Goal: Find contact information: Find contact information

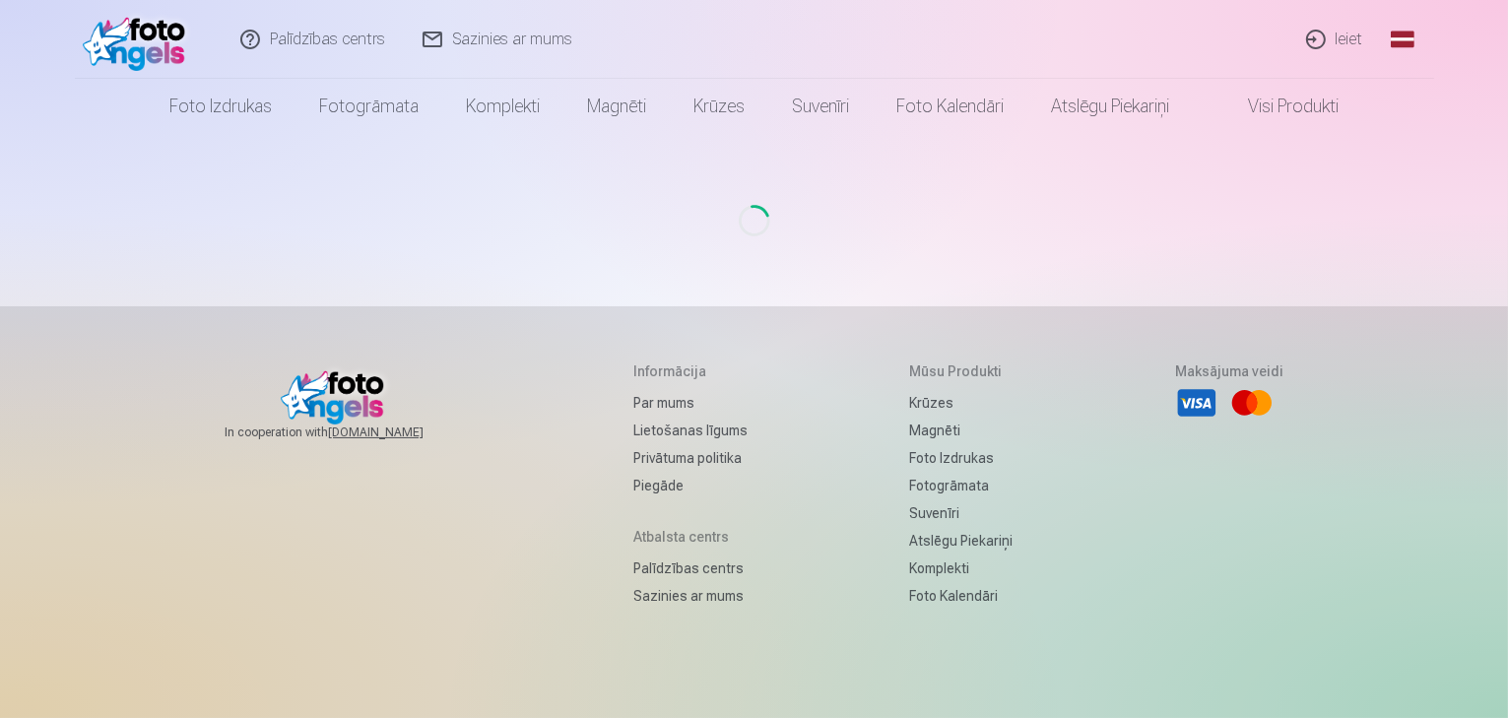
click at [1332, 41] on link "Ieiet" at bounding box center [1335, 39] width 95 height 79
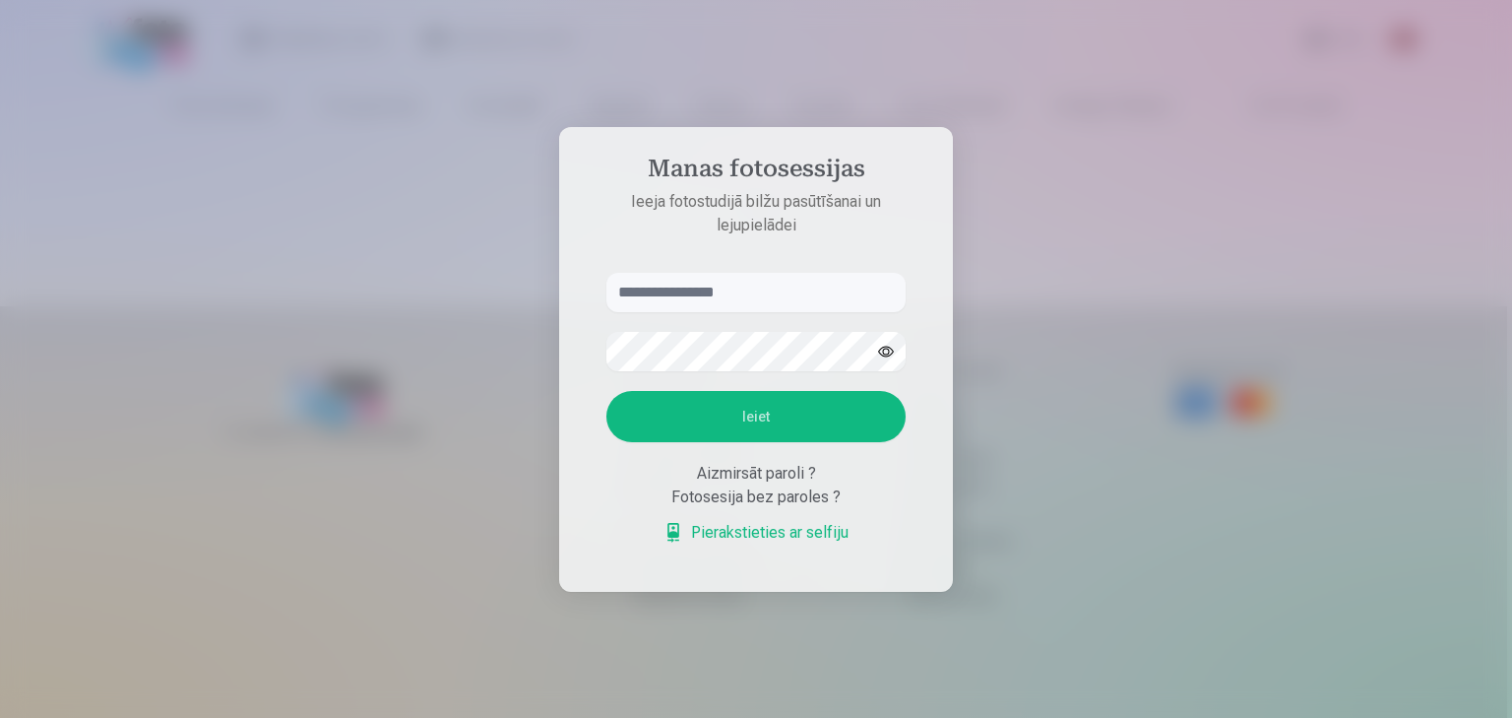
type input "**********"
click at [683, 423] on button "Ieiet" at bounding box center [756, 416] width 299 height 51
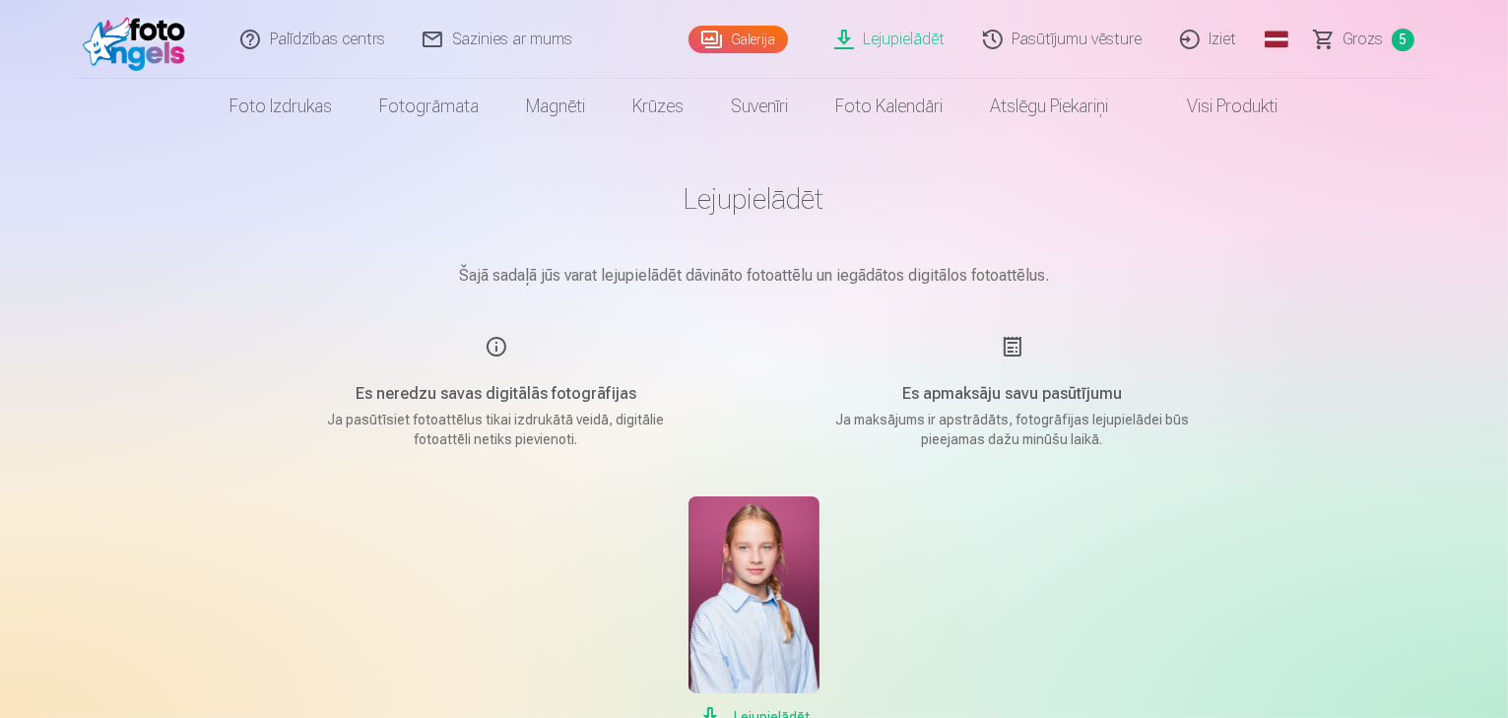
click at [1357, 43] on span "Grozs" at bounding box center [1363, 40] width 40 height 24
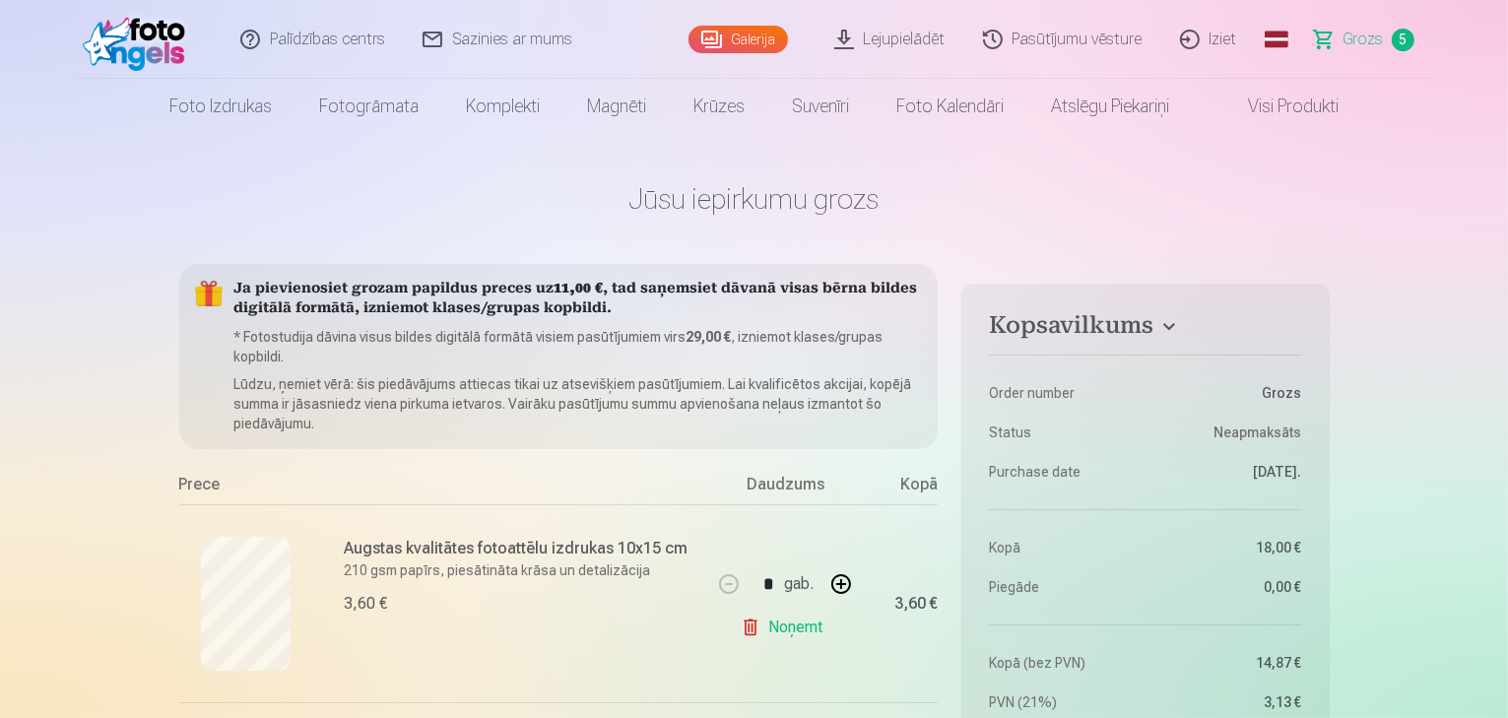
click at [318, 48] on link "Palīdzības centrs" at bounding box center [314, 39] width 182 height 79
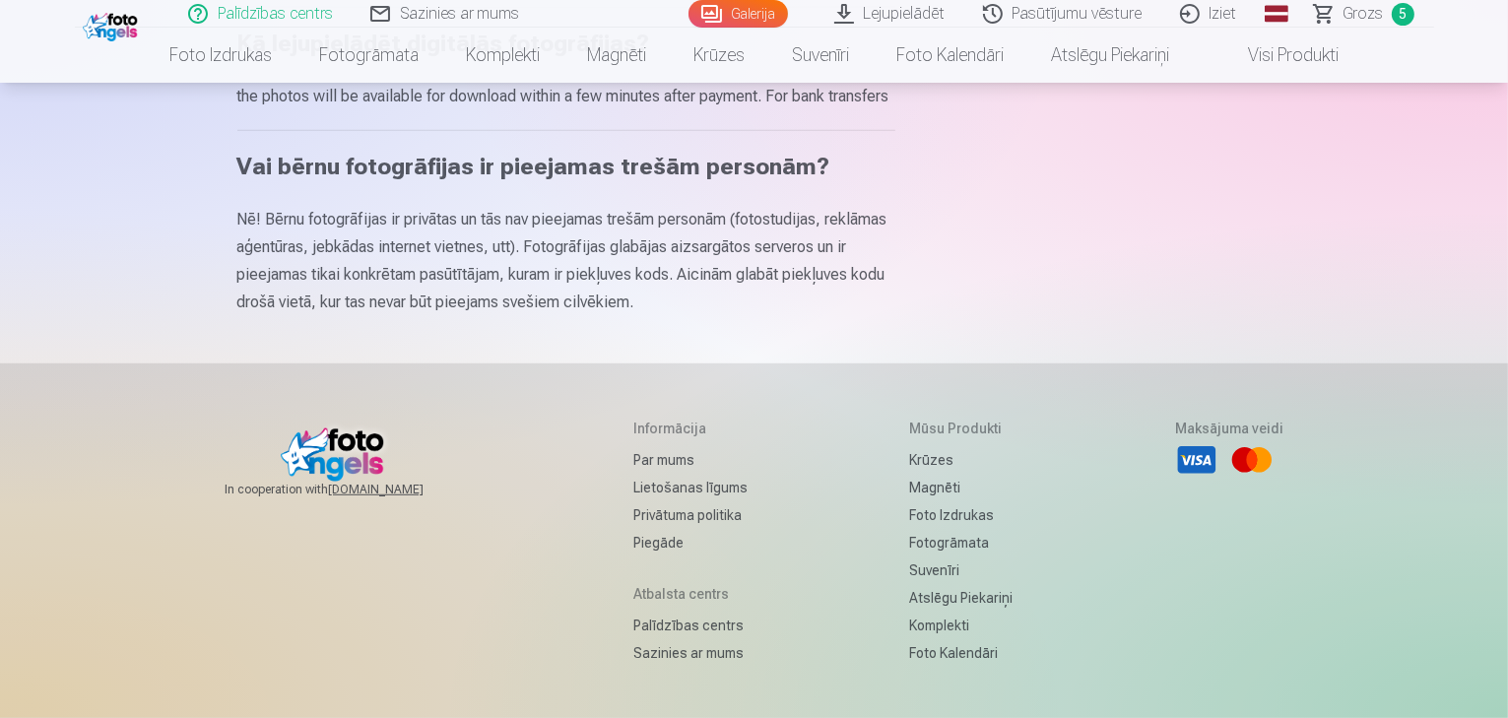
scroll to position [1339, 0]
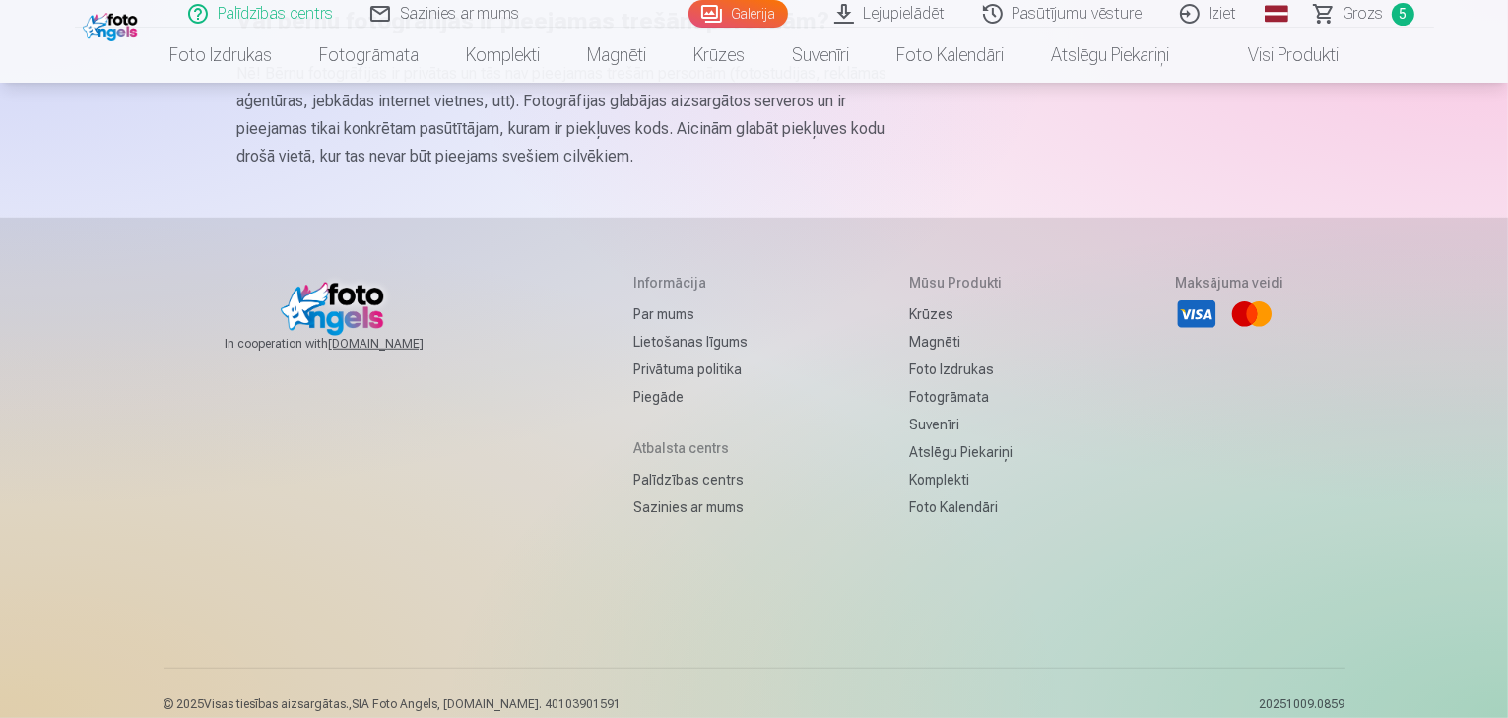
click at [673, 521] on link "Sazinies ar mums" at bounding box center [690, 507] width 114 height 28
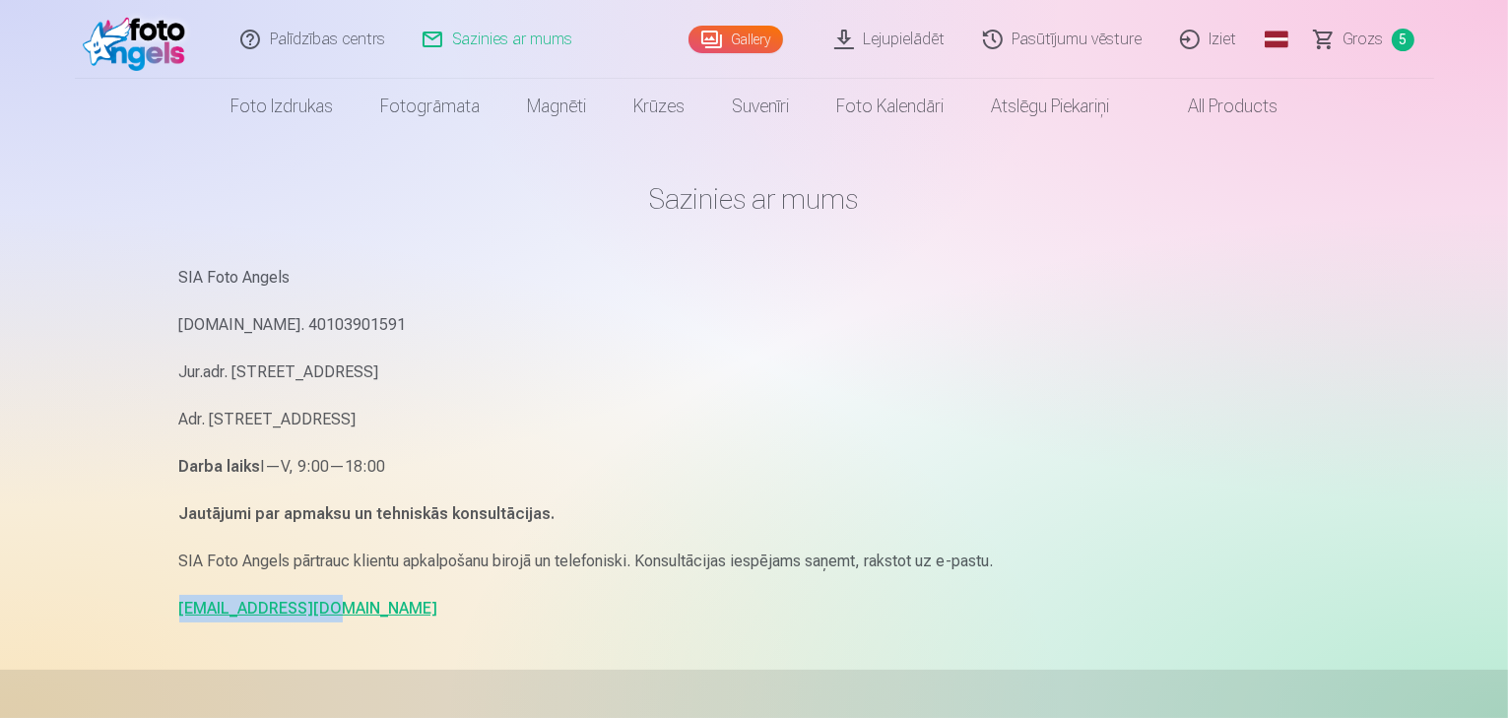
drag, startPoint x: 328, startPoint y: 611, endPoint x: 143, endPoint y: 595, distance: 185.8
click at [143, 595] on div "Palīdzības centrs Sazinies ar mums Gallery Lejupielādēt Pasūtījumu vēsture Izie…" at bounding box center [754, 605] width 1508 height 1211
copy link "info@fotoangels.lv"
click at [1365, 43] on span "Grozs" at bounding box center [1363, 40] width 40 height 24
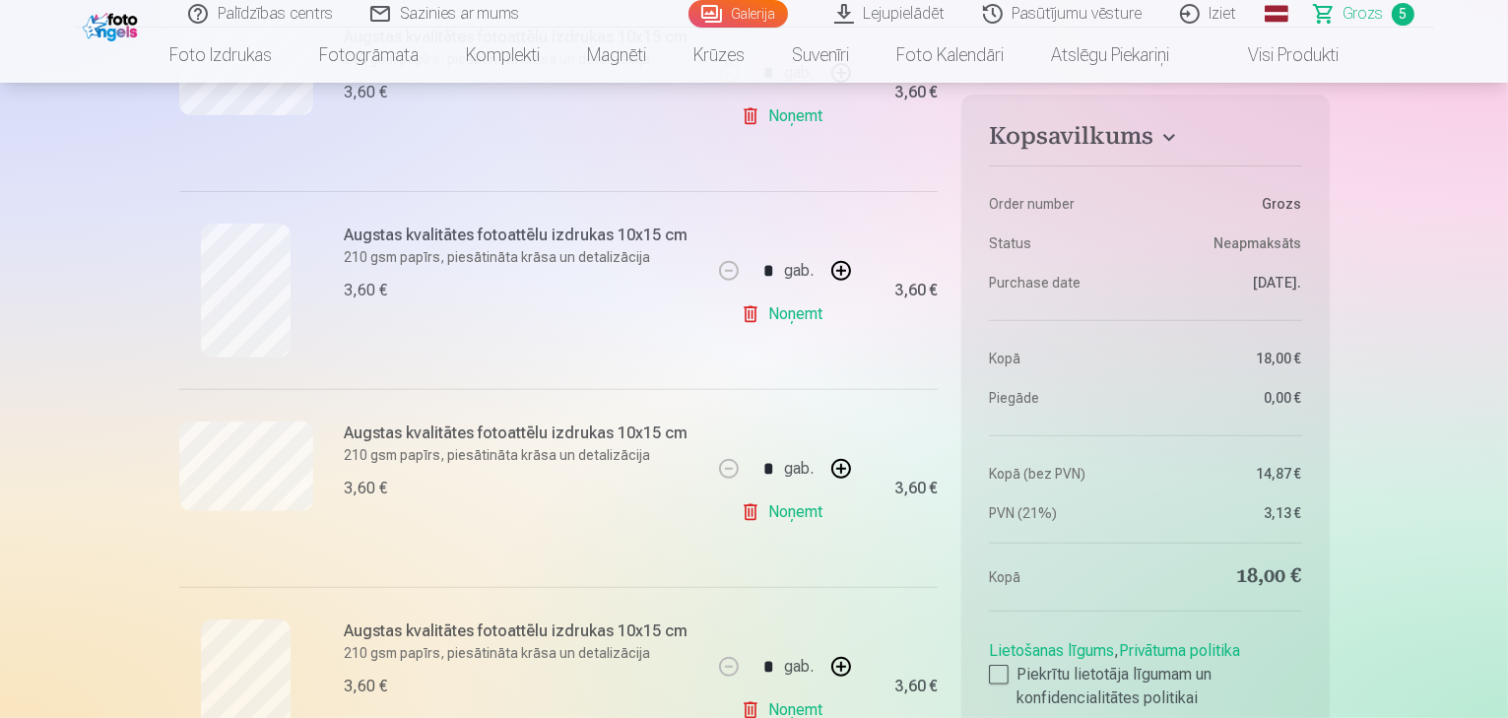
scroll to position [788, 0]
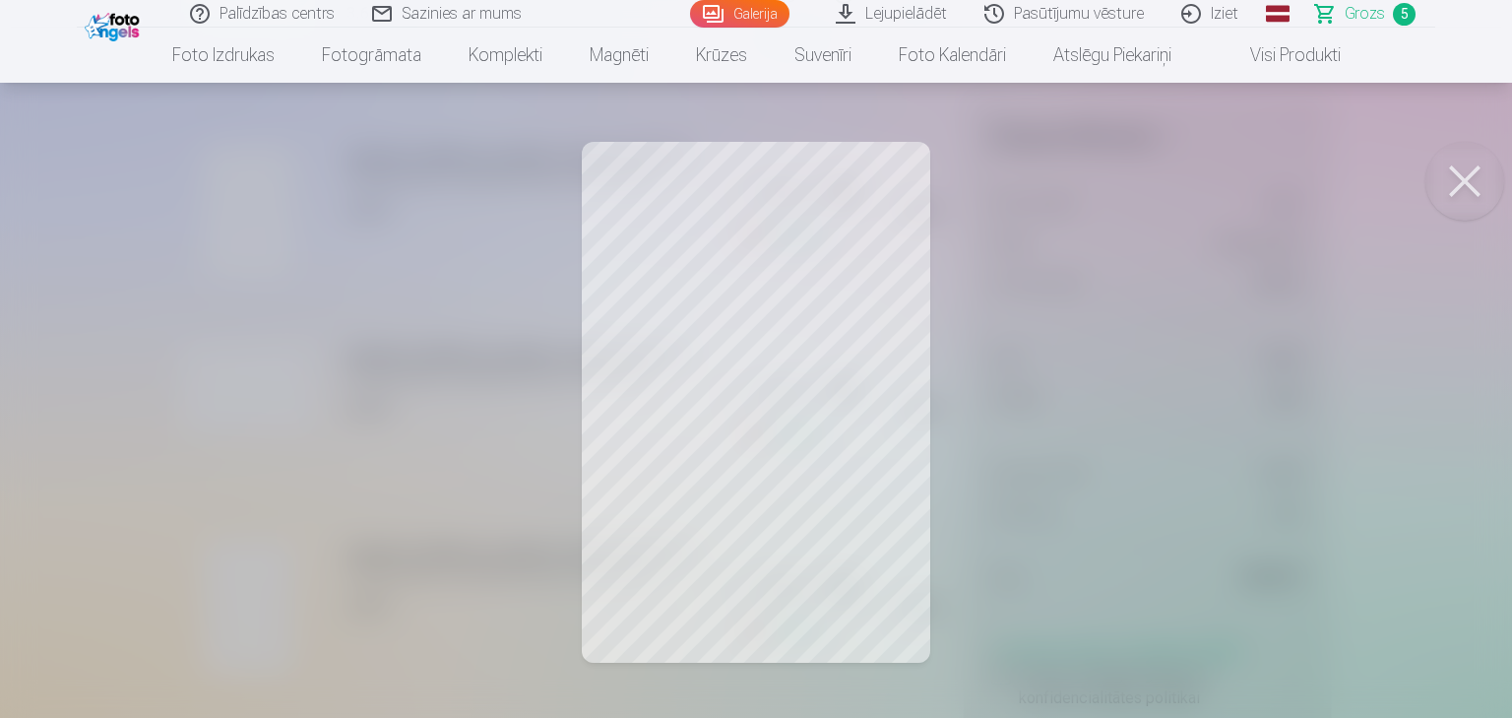
click at [1466, 184] on button at bounding box center [1465, 181] width 79 height 79
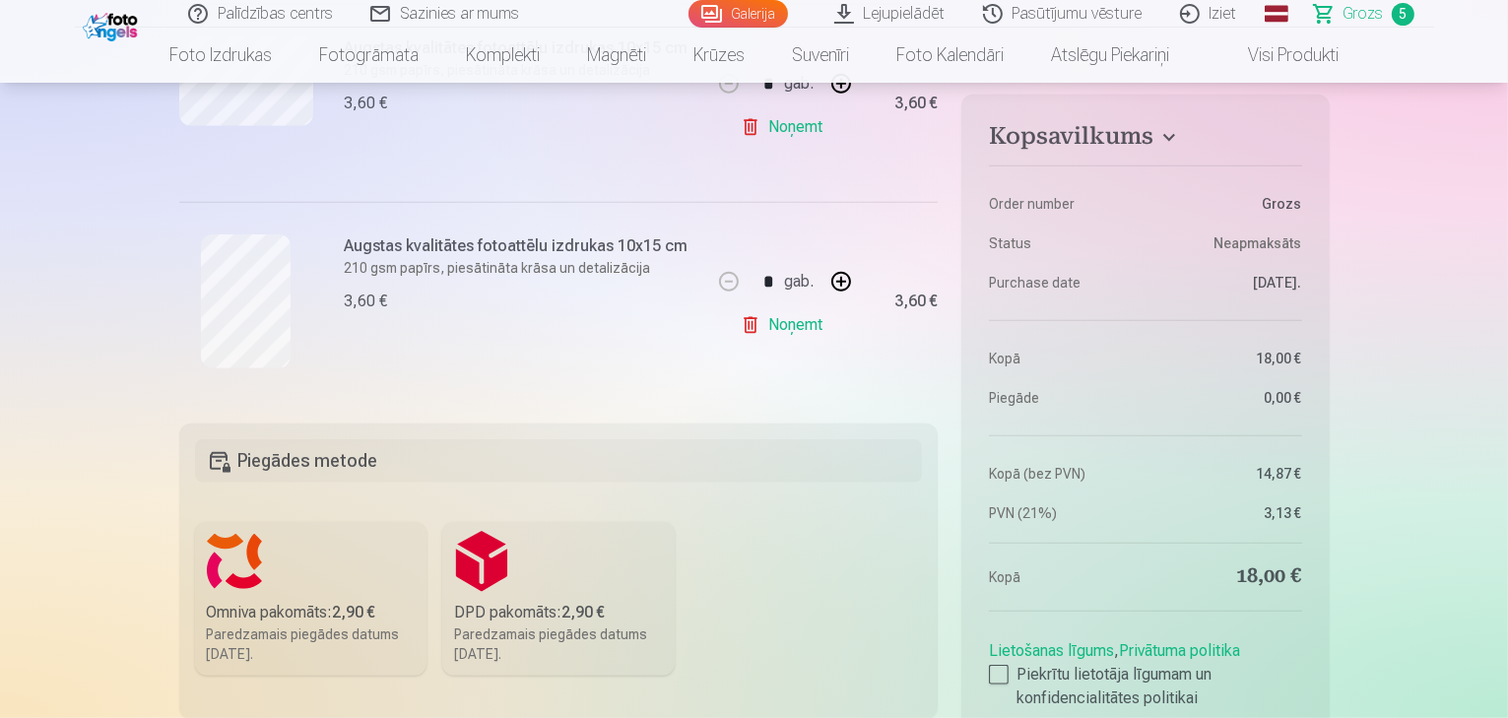
scroll to position [1339, 0]
